Goal: Obtain resource: Obtain resource

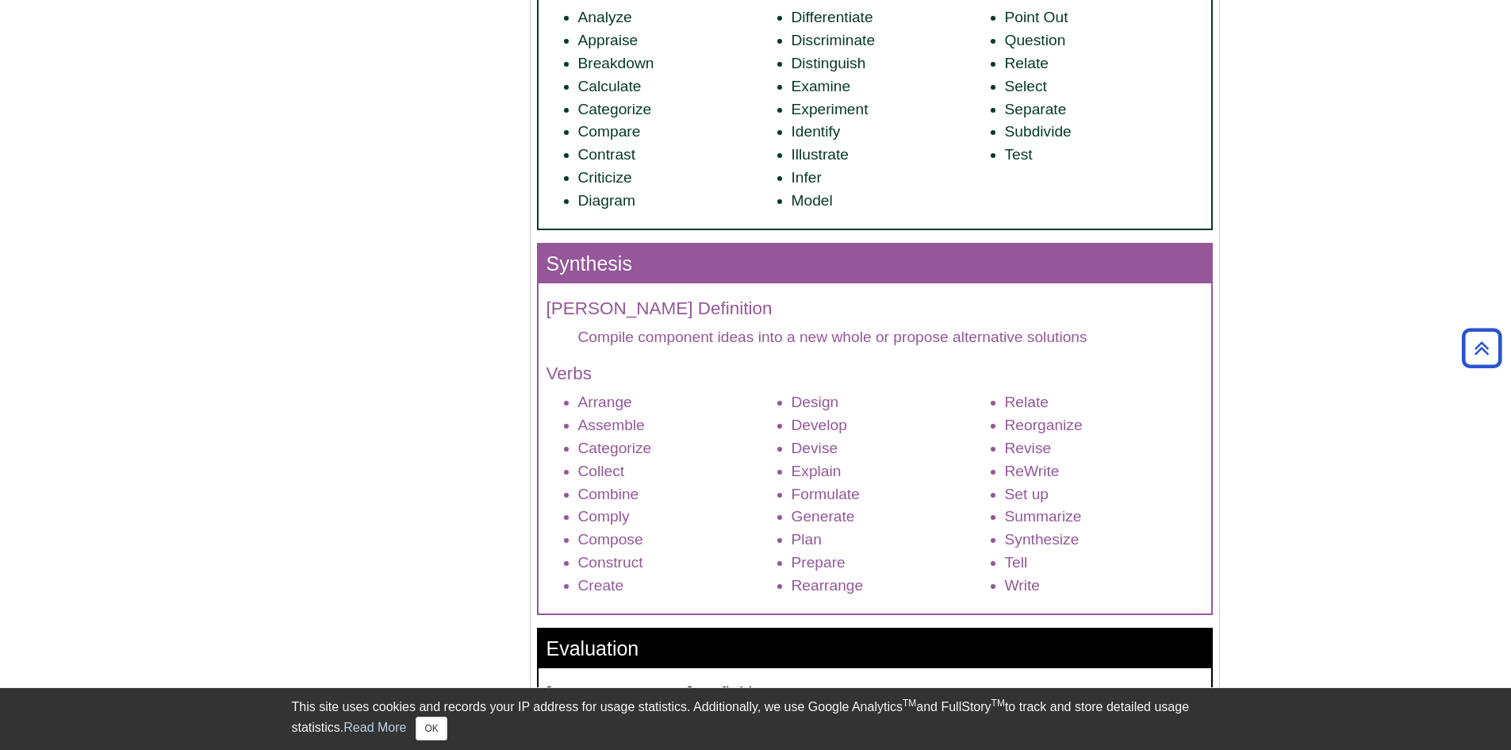
scroll to position [2301, 0]
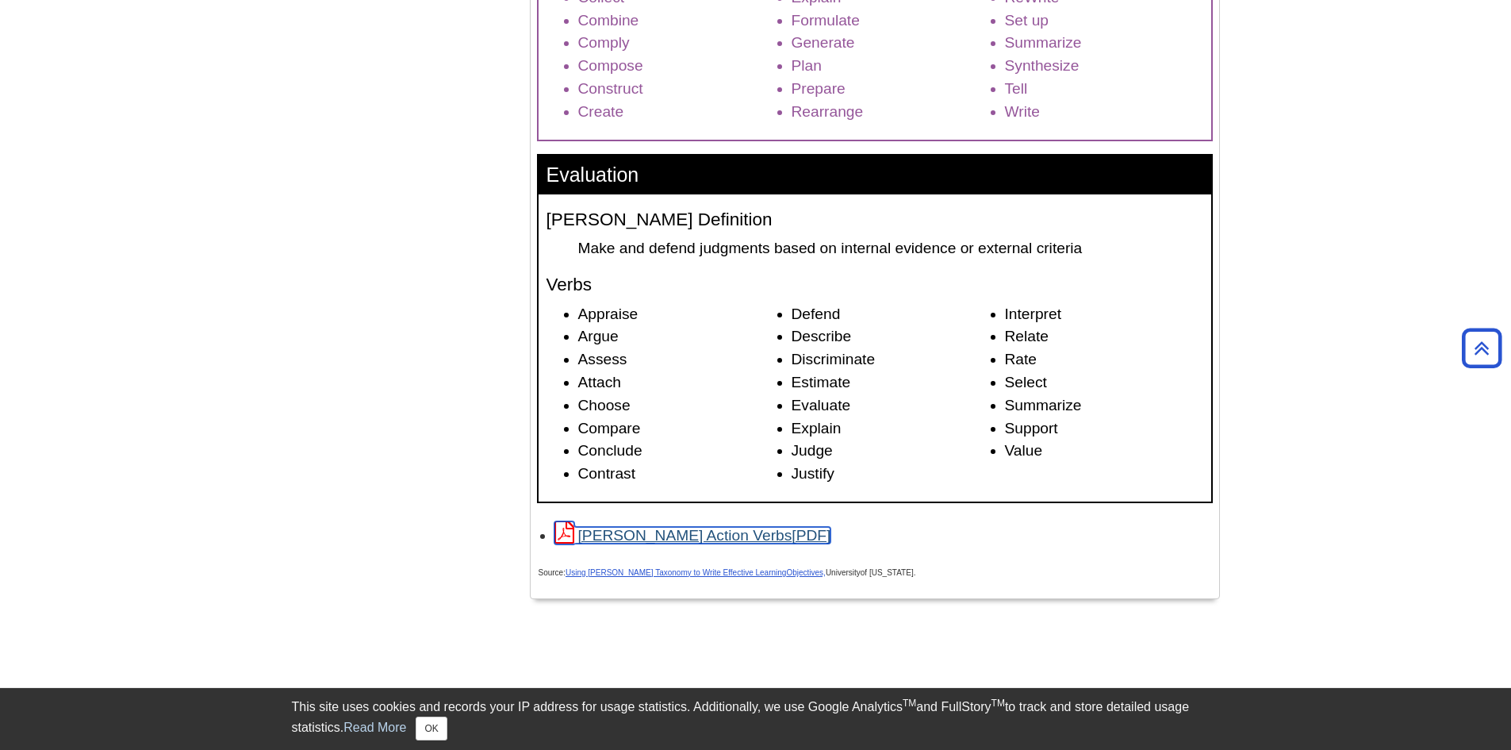
click at [667, 534] on link "[PERSON_NAME] Action Verbs" at bounding box center [693, 535] width 277 height 17
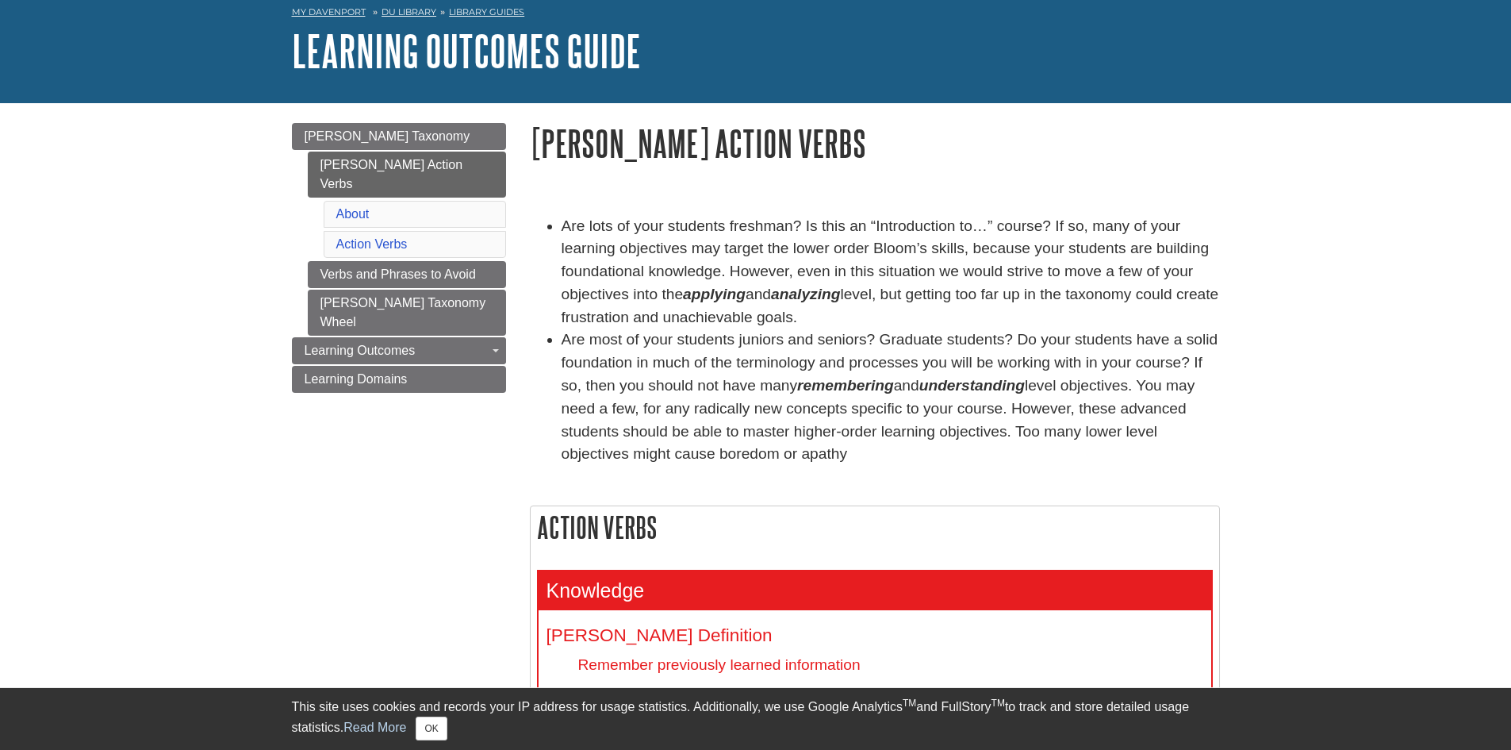
scroll to position [0, 0]
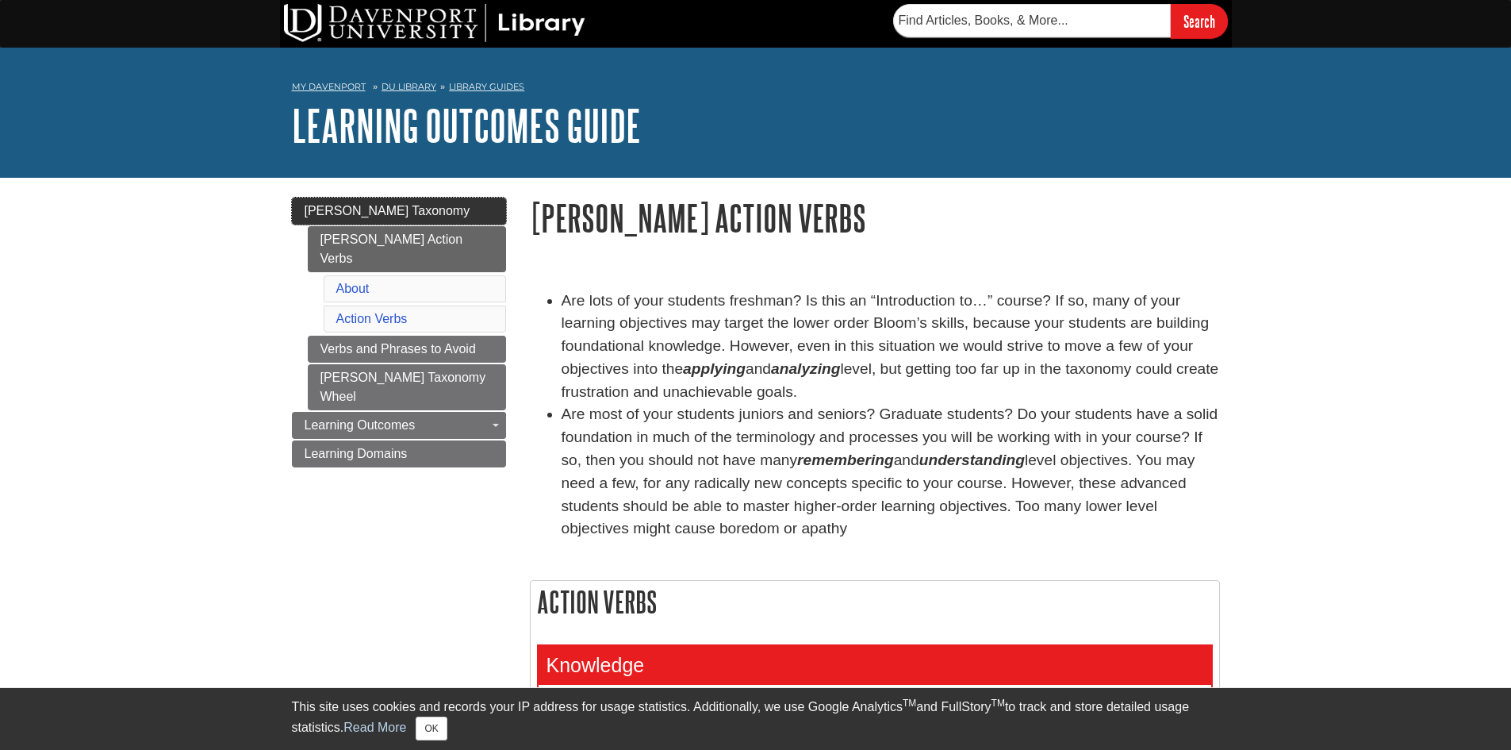
click at [338, 208] on span "[PERSON_NAME] Taxonomy" at bounding box center [388, 210] width 166 height 13
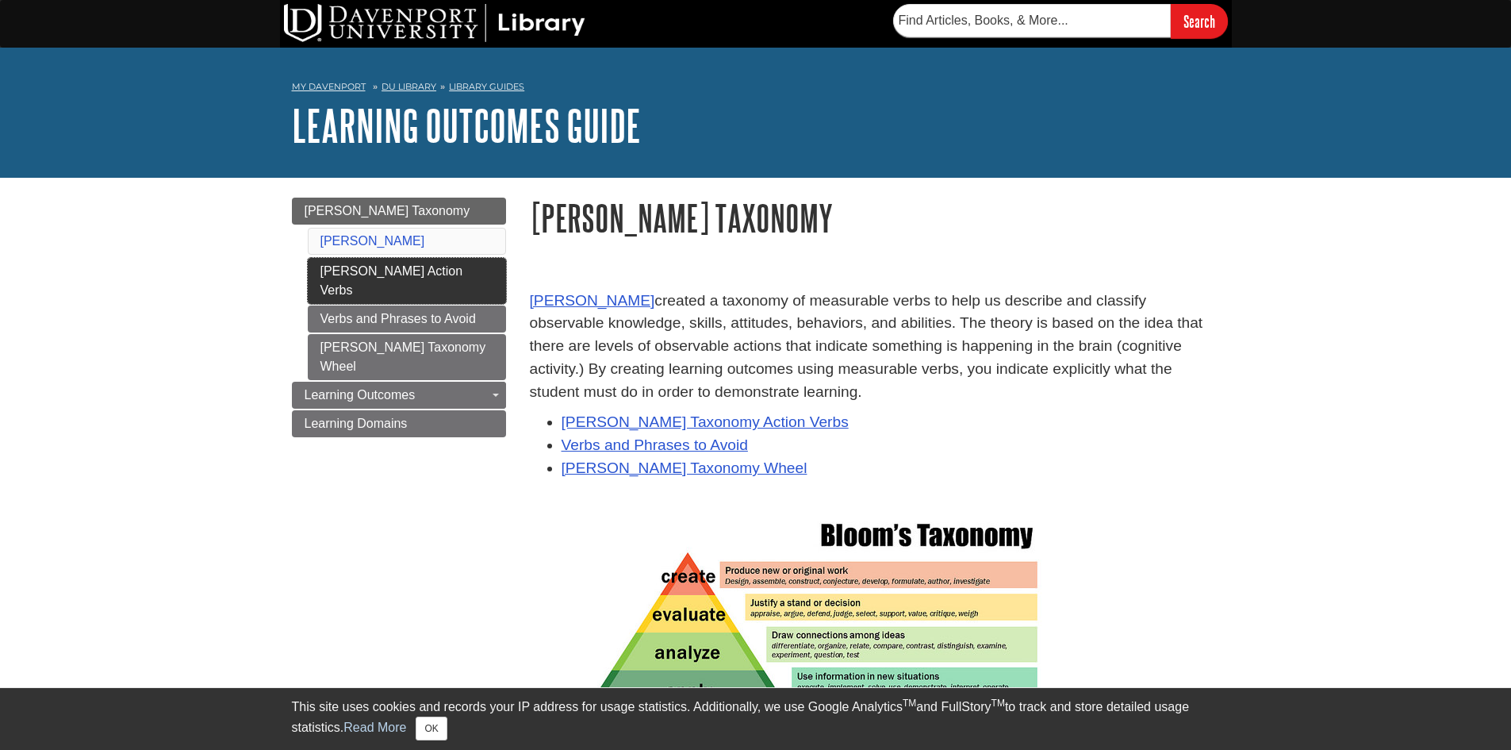
click at [372, 264] on link "[PERSON_NAME] Action Verbs" at bounding box center [407, 281] width 198 height 46
